Goal: Information Seeking & Learning: Learn about a topic

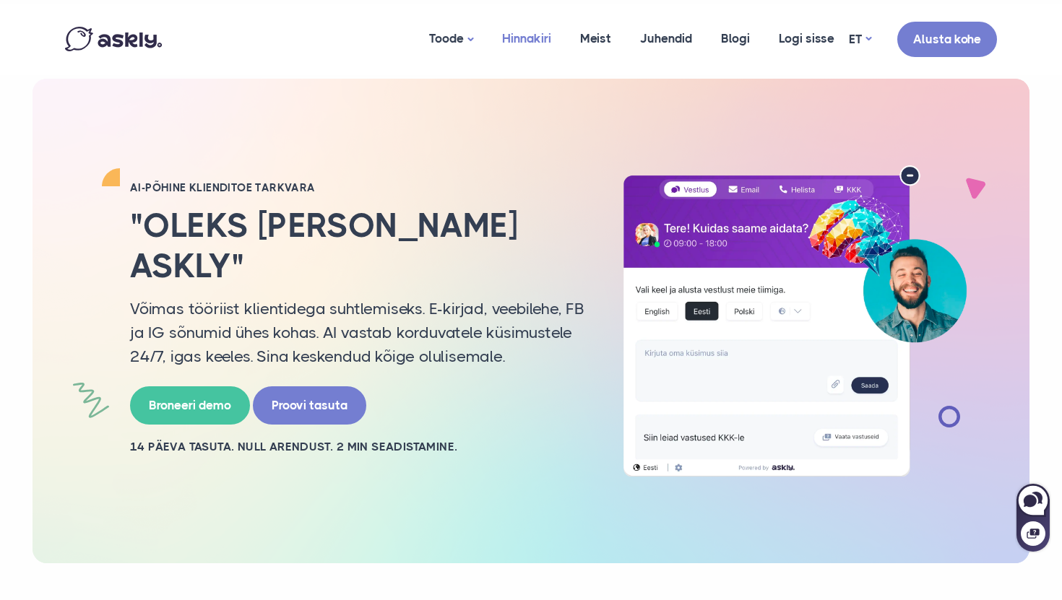
click at [512, 27] on link "Hinnakiri" at bounding box center [527, 39] width 78 height 70
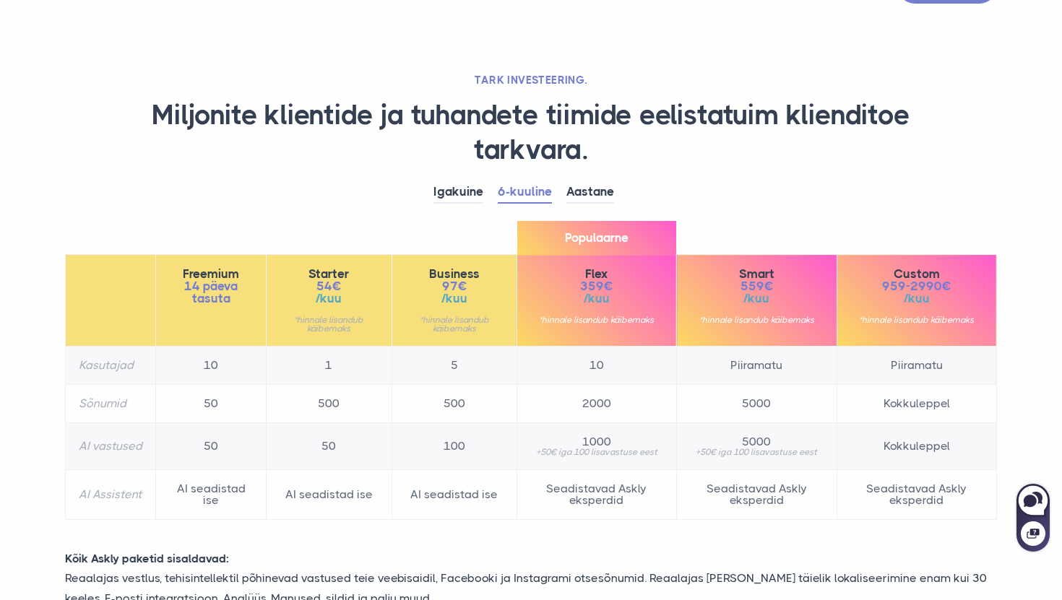
scroll to position [41, 0]
